Goal: Browse casually

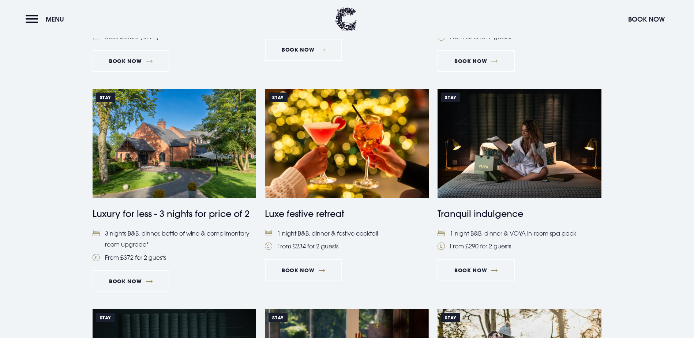
scroll to position [366, 0]
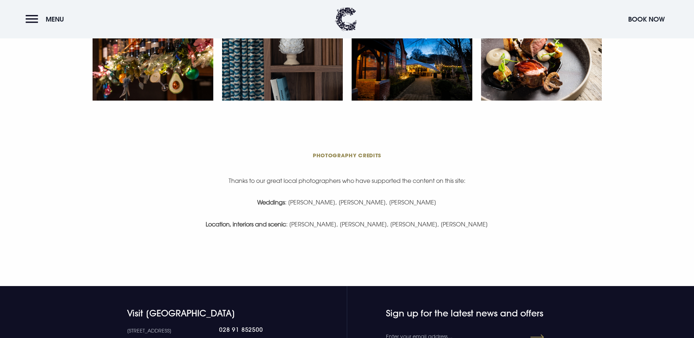
scroll to position [1500, 0]
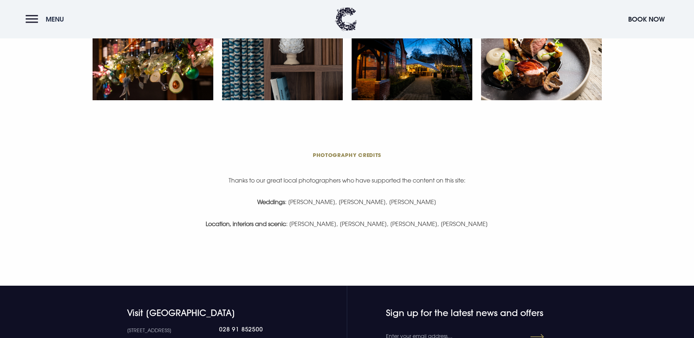
click at [38, 20] on button "Menu" at bounding box center [47, 19] width 42 height 16
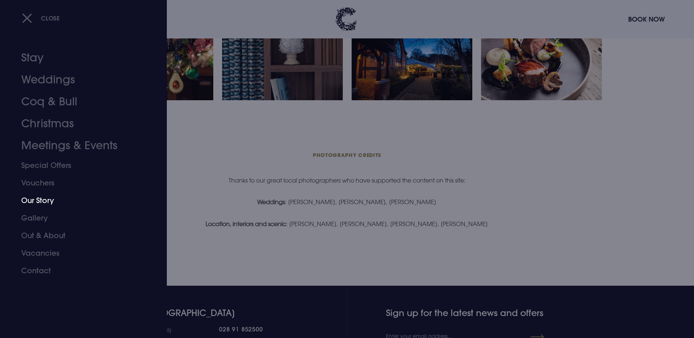
click at [48, 199] on link "Our Story" at bounding box center [79, 201] width 116 height 18
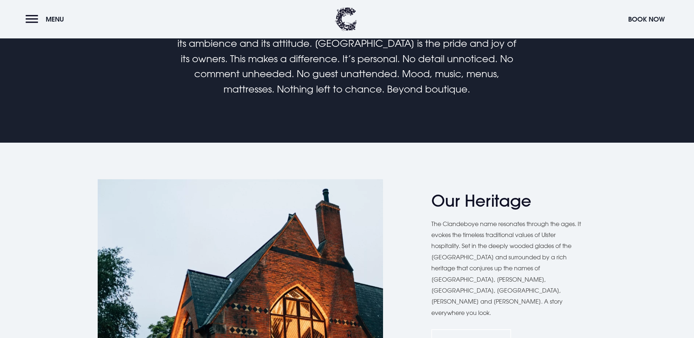
scroll to position [549, 0]
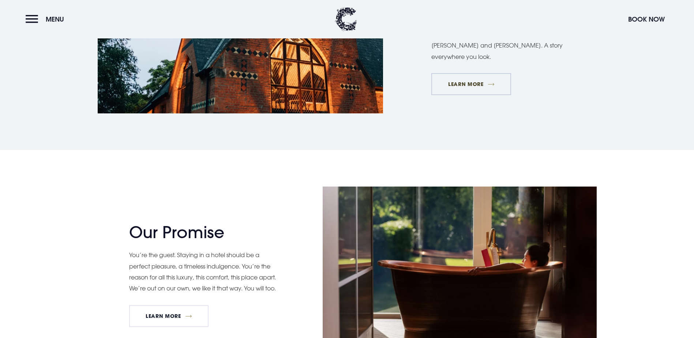
click at [480, 95] on link "Learn More" at bounding box center [471, 84] width 80 height 22
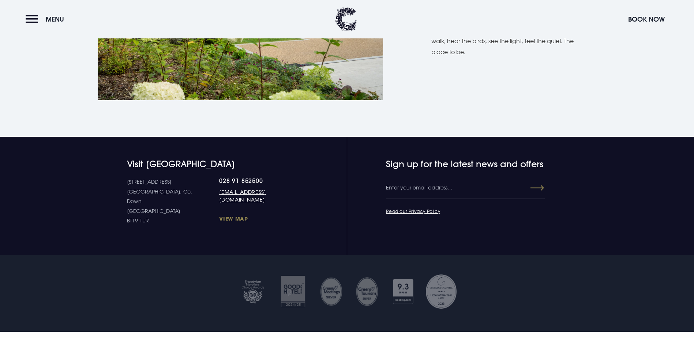
scroll to position [856, 0]
